Goal: Information Seeking & Learning: Learn about a topic

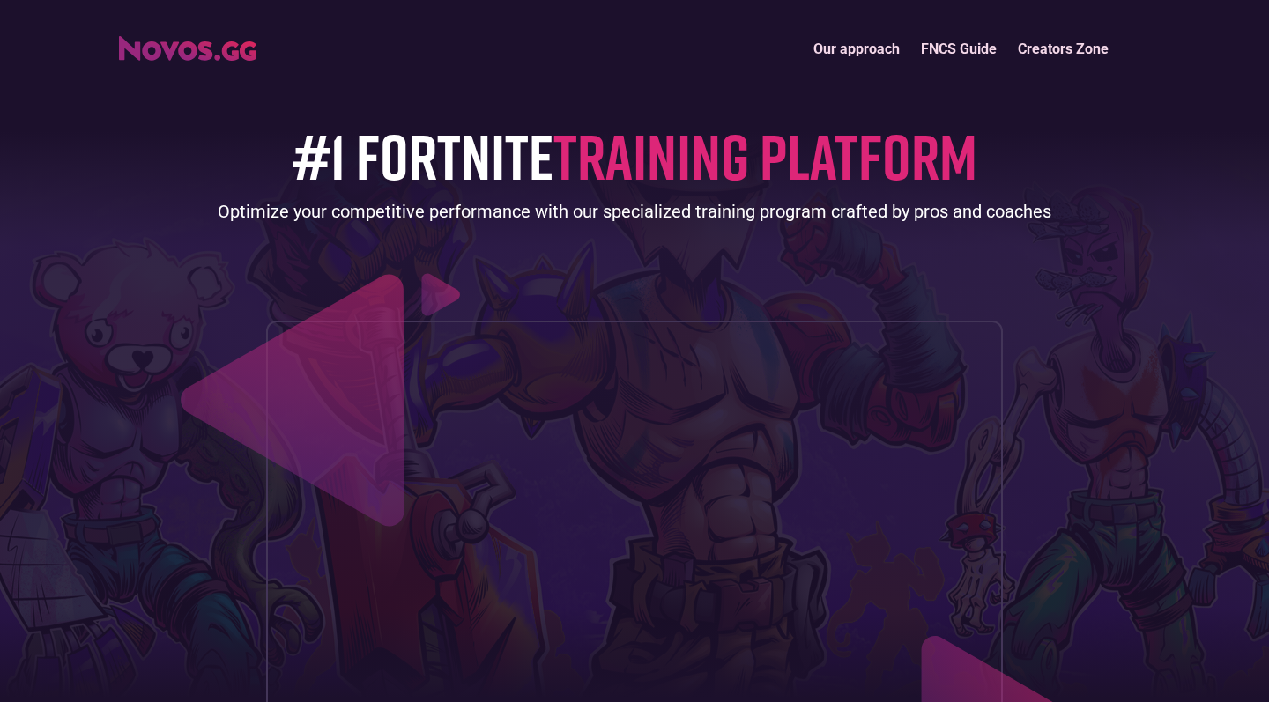
click at [978, 49] on link "FNCS Guide" at bounding box center [958, 49] width 97 height 38
click at [839, 35] on link "Our approach" at bounding box center [856, 49] width 107 height 38
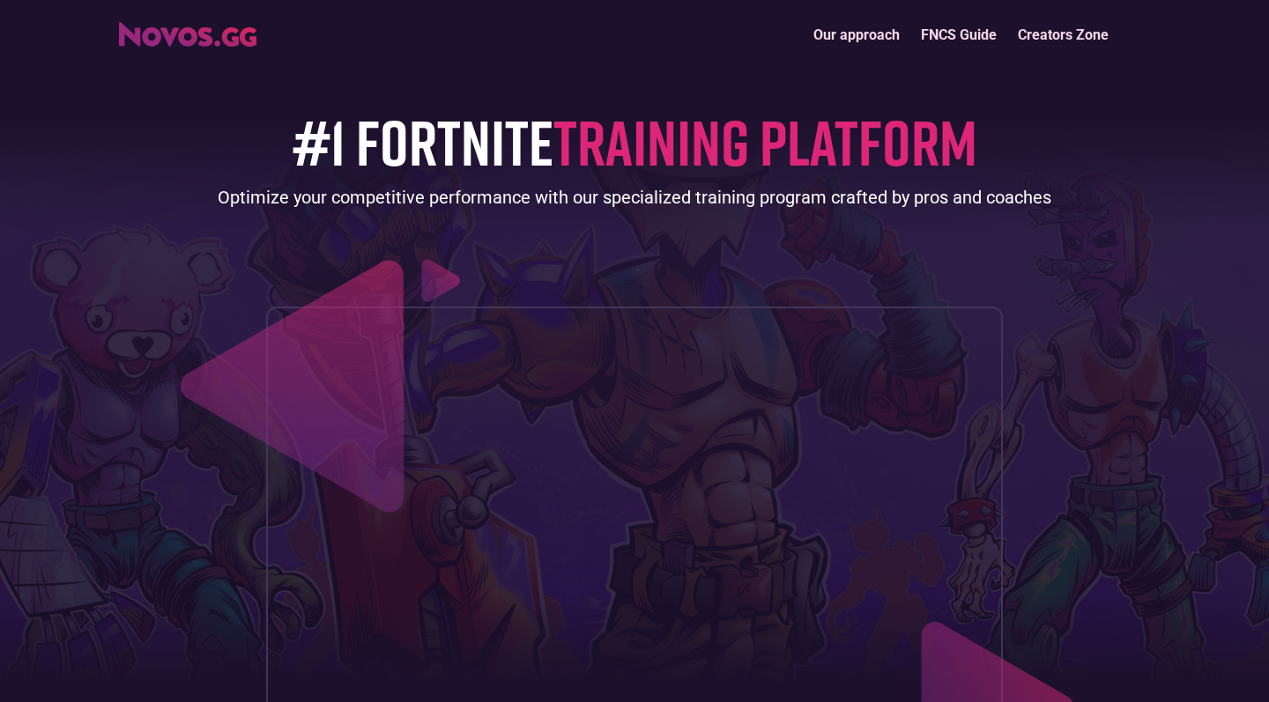
click at [837, 41] on header "Our approach FNCS Guide Creators Zone #1 FORTNITE TRAINING PLATFORM Optimize yo…" at bounding box center [634, 397] width 1269 height 822
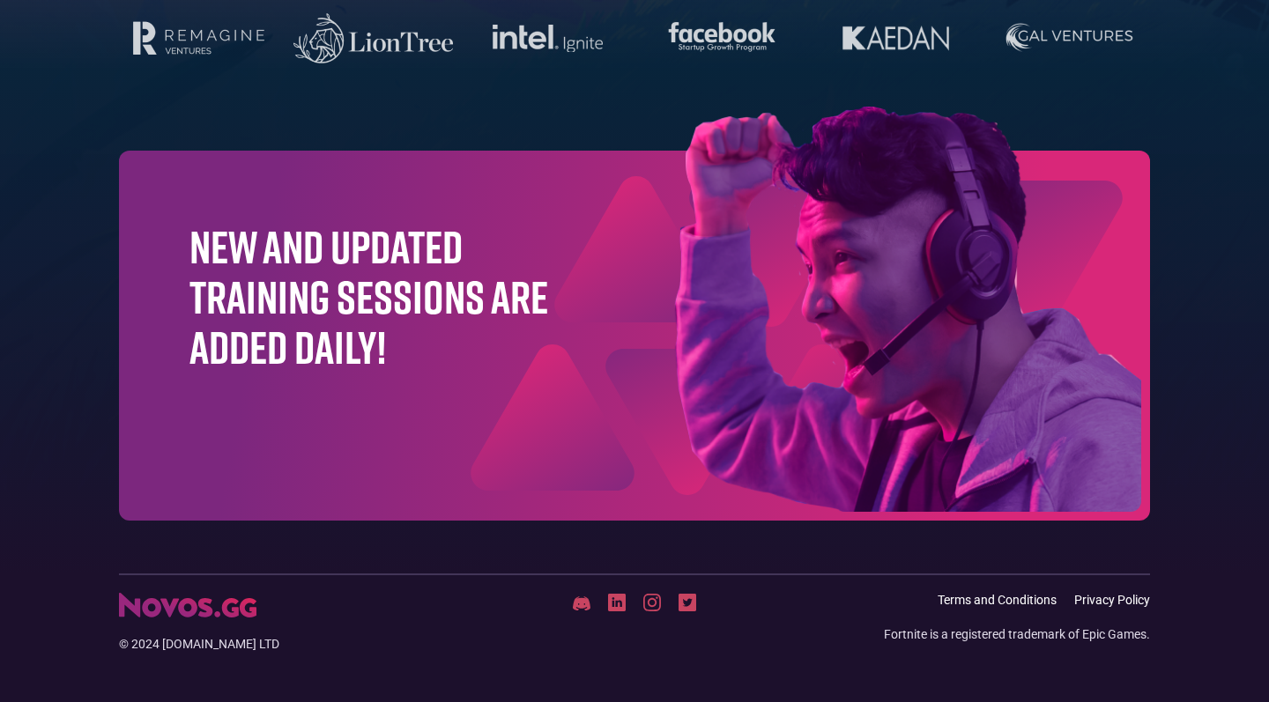
scroll to position [5590, 0]
click at [386, 392] on div "New and updated training sessions are added daily!" at bounding box center [634, 337] width 1031 height 370
click at [163, 159] on div "New and updated training sessions are added daily!" at bounding box center [634, 337] width 1031 height 370
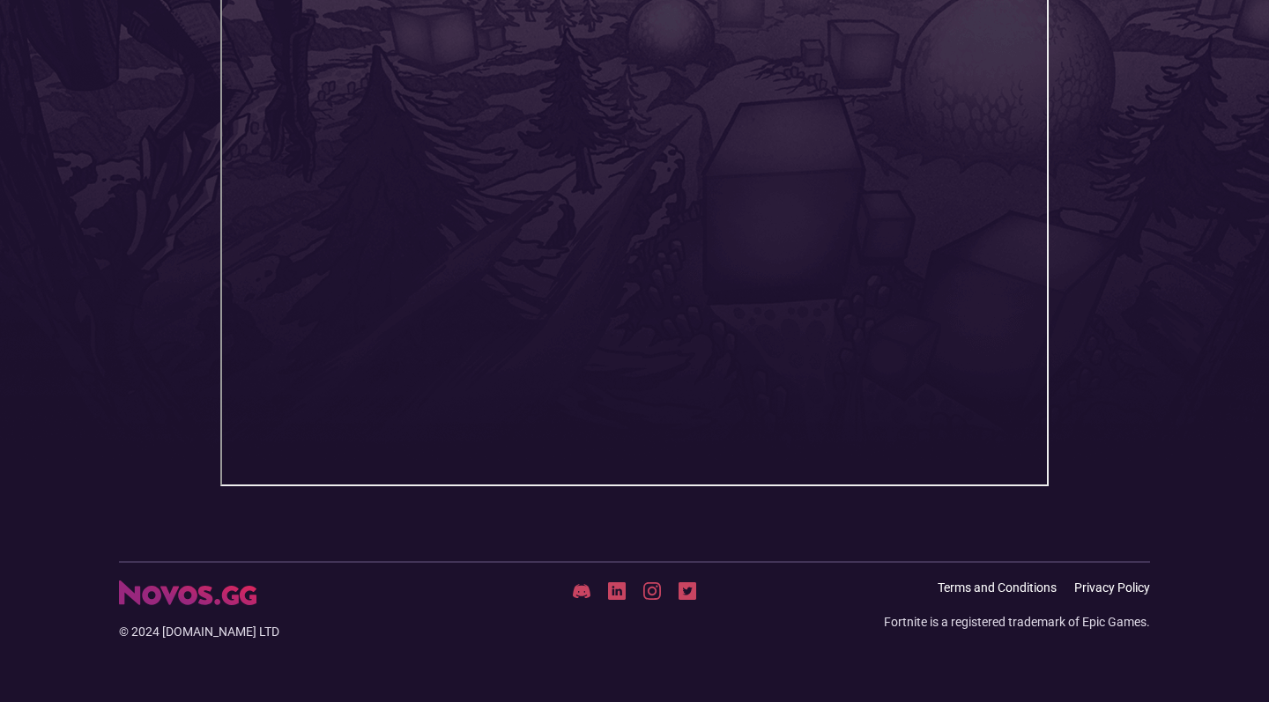
scroll to position [489, 0]
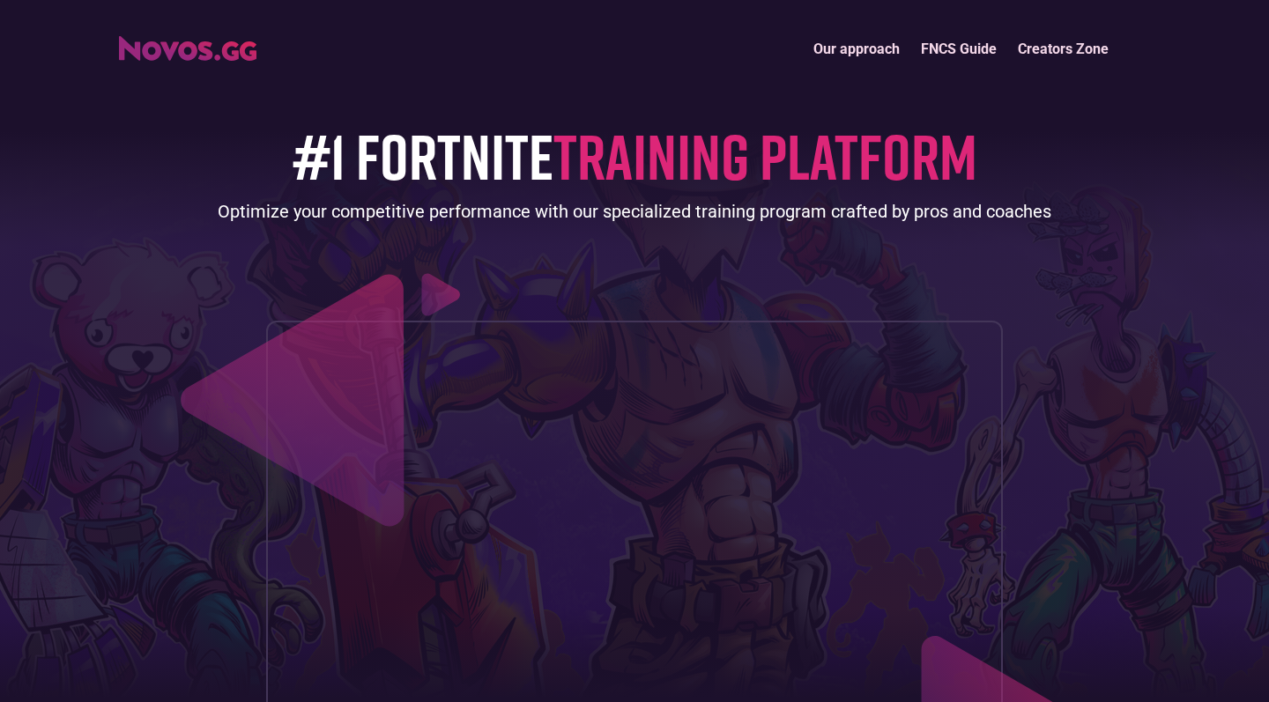
click at [1042, 61] on link "Creators Zone" at bounding box center [1063, 49] width 112 height 38
